Goal: Navigation & Orientation: Find specific page/section

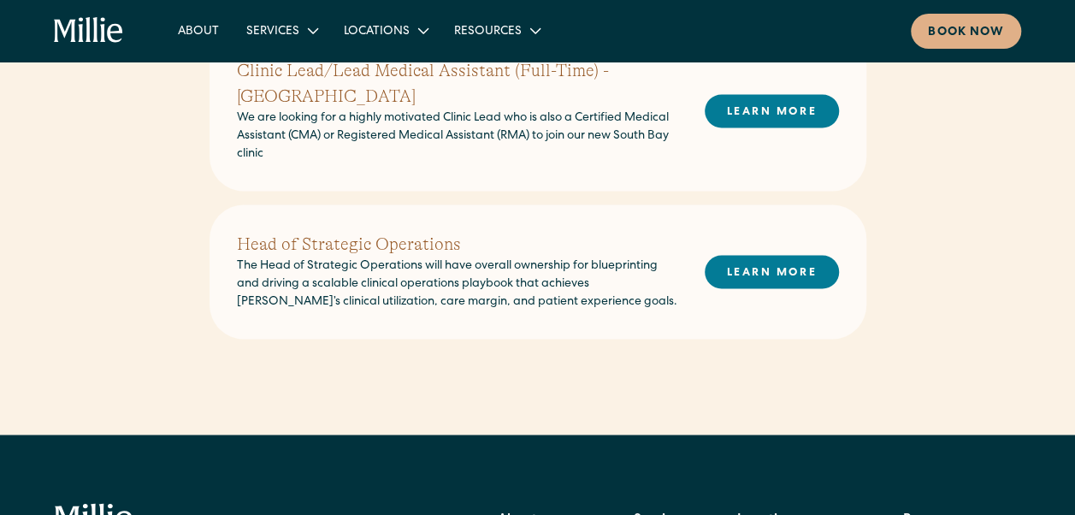
scroll to position [1197, 0]
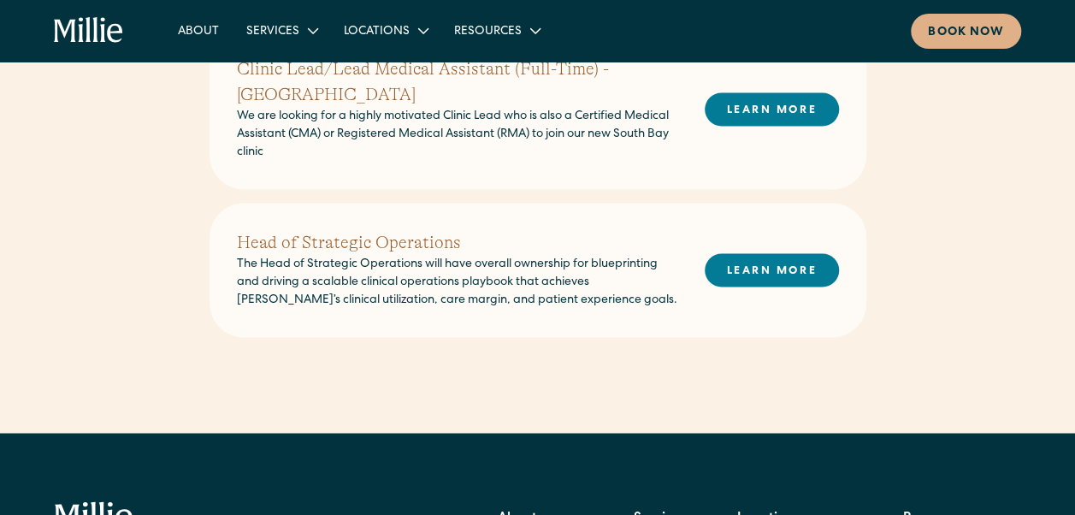
click at [104, 41] on icon "home" at bounding box center [102, 30] width 5 height 25
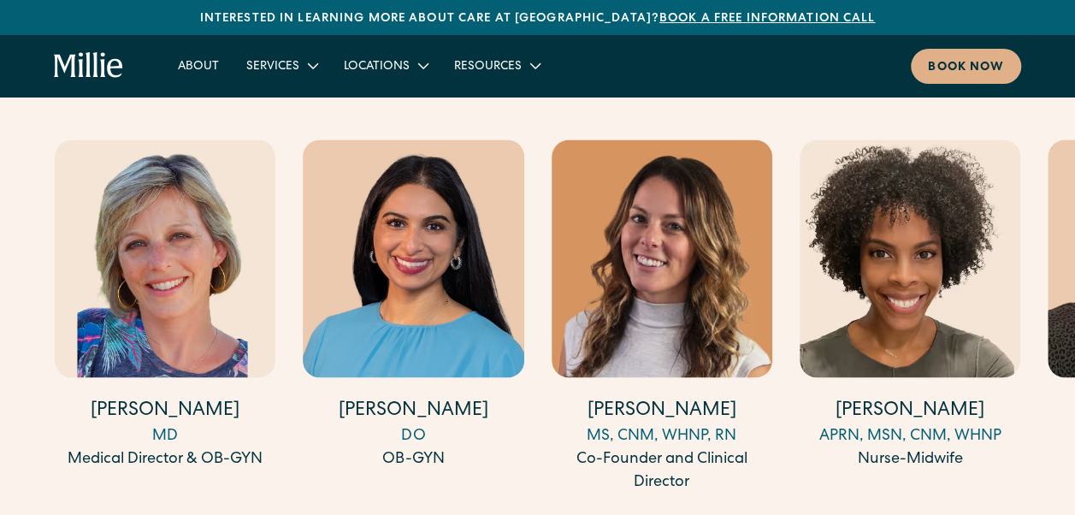
scroll to position [4616, 0]
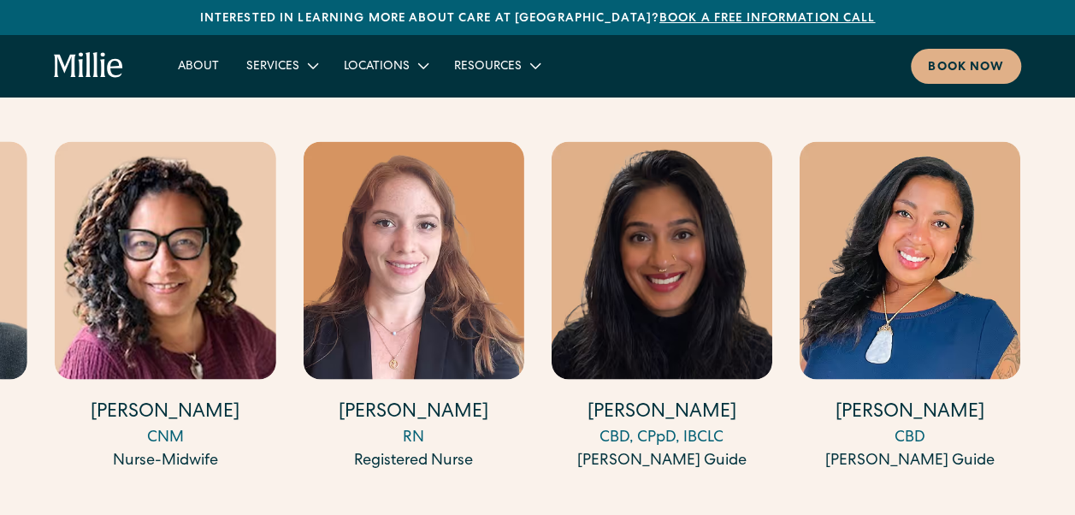
click at [913, 426] on div "CBD" at bounding box center [909, 437] width 221 height 23
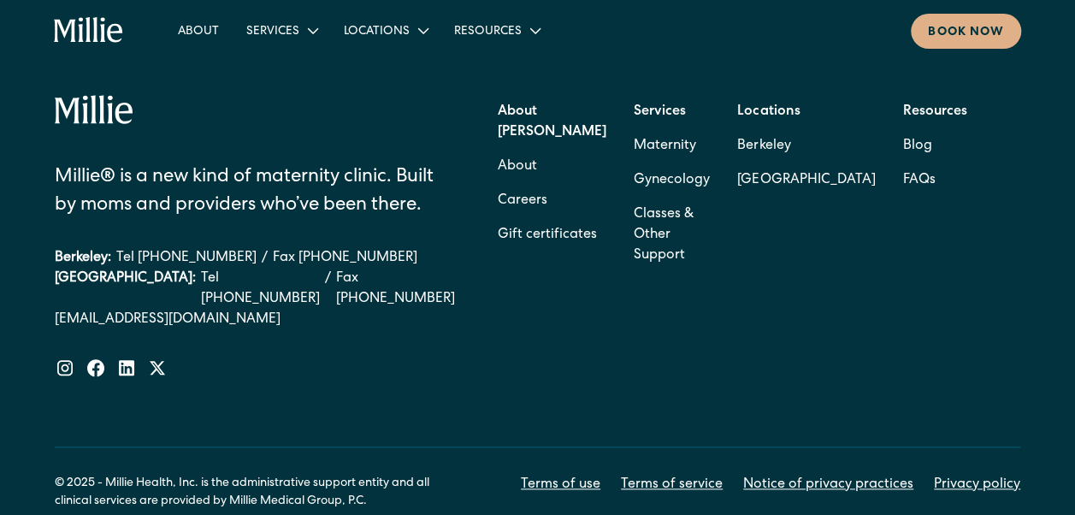
scroll to position [752, 0]
